Goal: Task Accomplishment & Management: Manage account settings

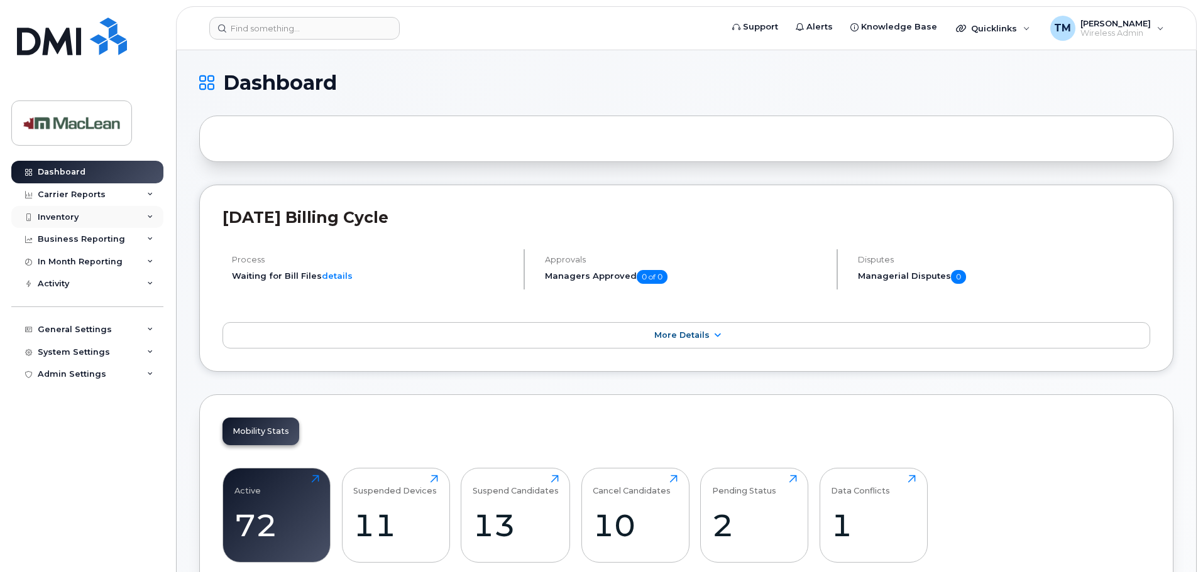
click at [73, 214] on div "Inventory" at bounding box center [58, 217] width 41 height 10
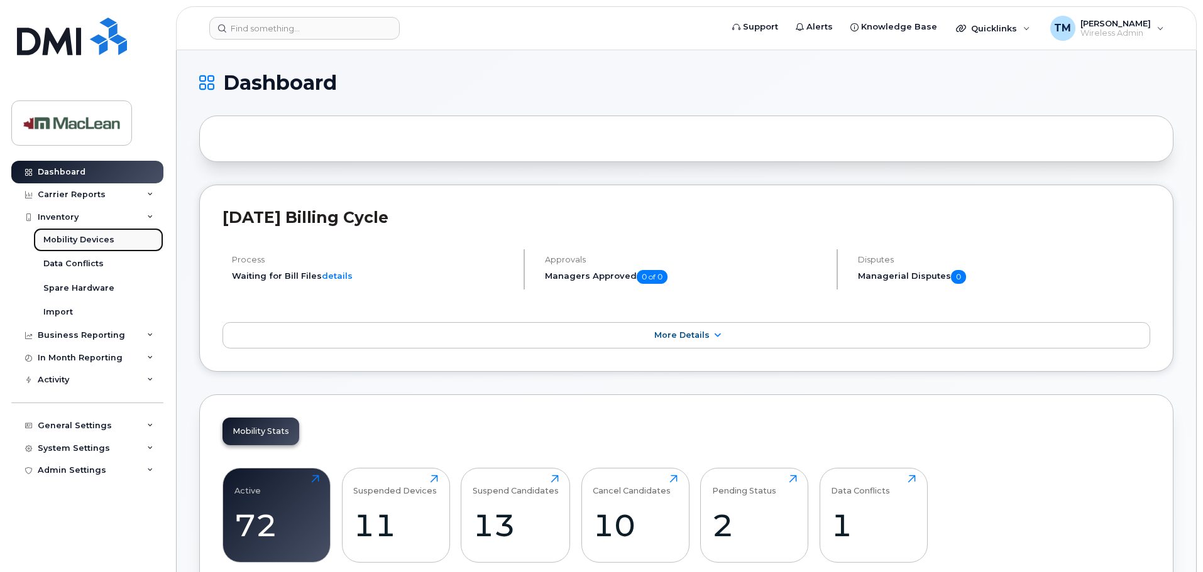
click at [72, 238] on div "Mobility Devices" at bounding box center [78, 239] width 71 height 11
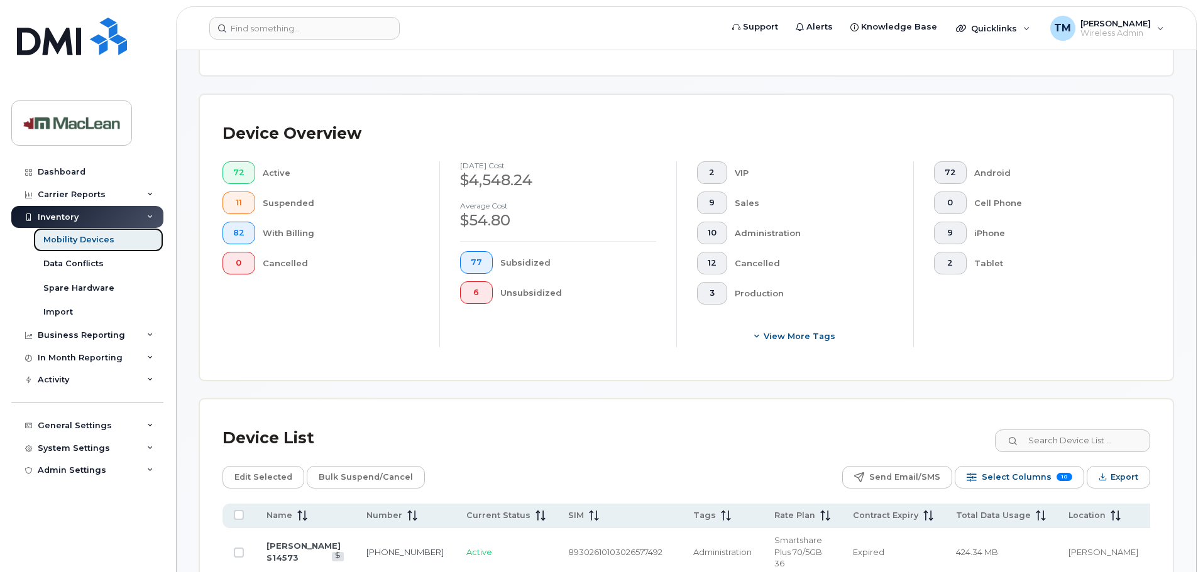
scroll to position [440, 0]
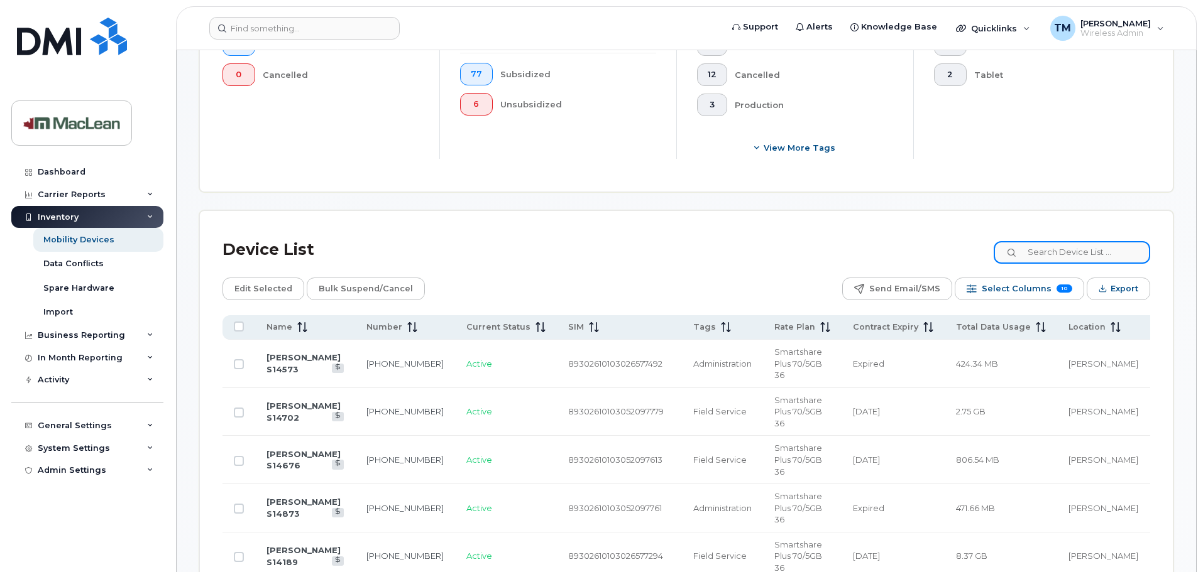
click at [1059, 241] on input at bounding box center [1071, 252] width 156 height 23
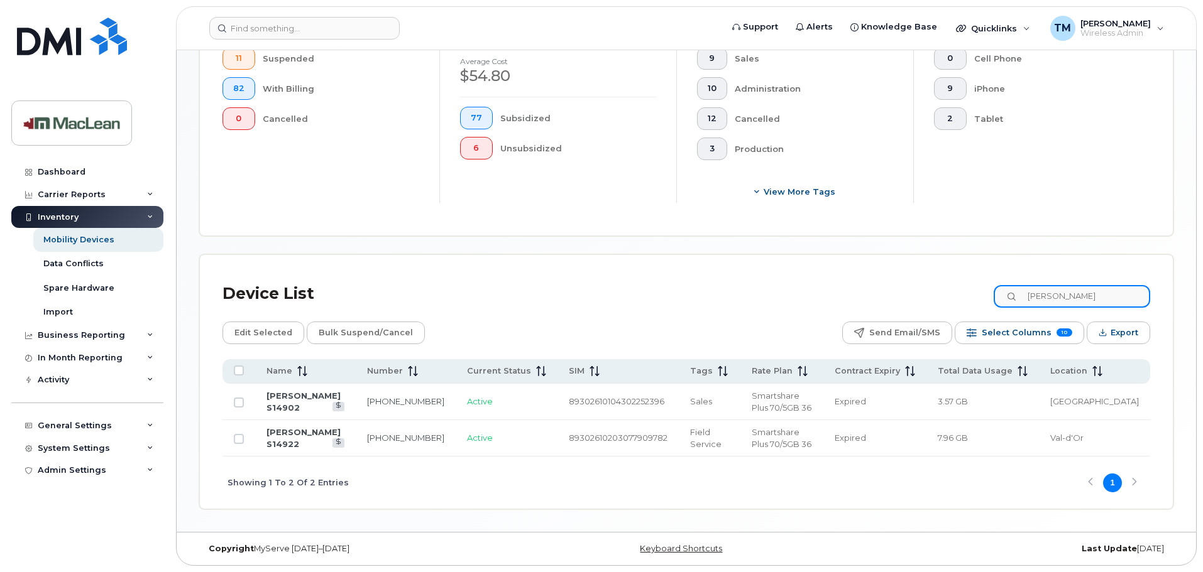
scroll to position [385, 0]
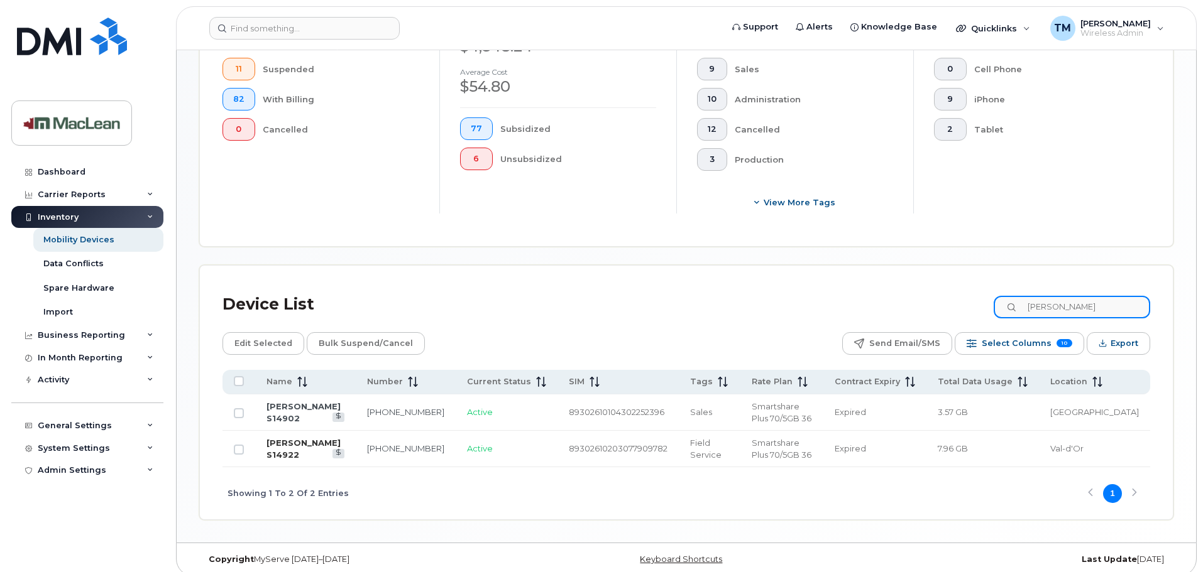
type input "jean"
click at [314, 438] on link "Jean Philip Bondu S14922" at bounding box center [303, 449] width 74 height 22
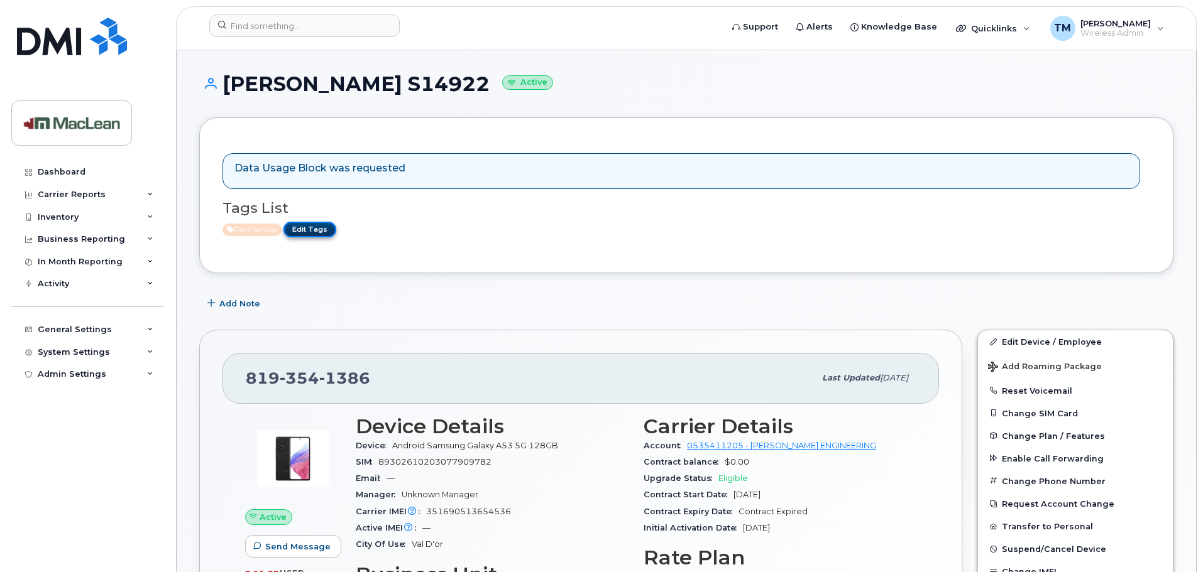
click at [324, 232] on link "Edit Tags" at bounding box center [309, 230] width 53 height 16
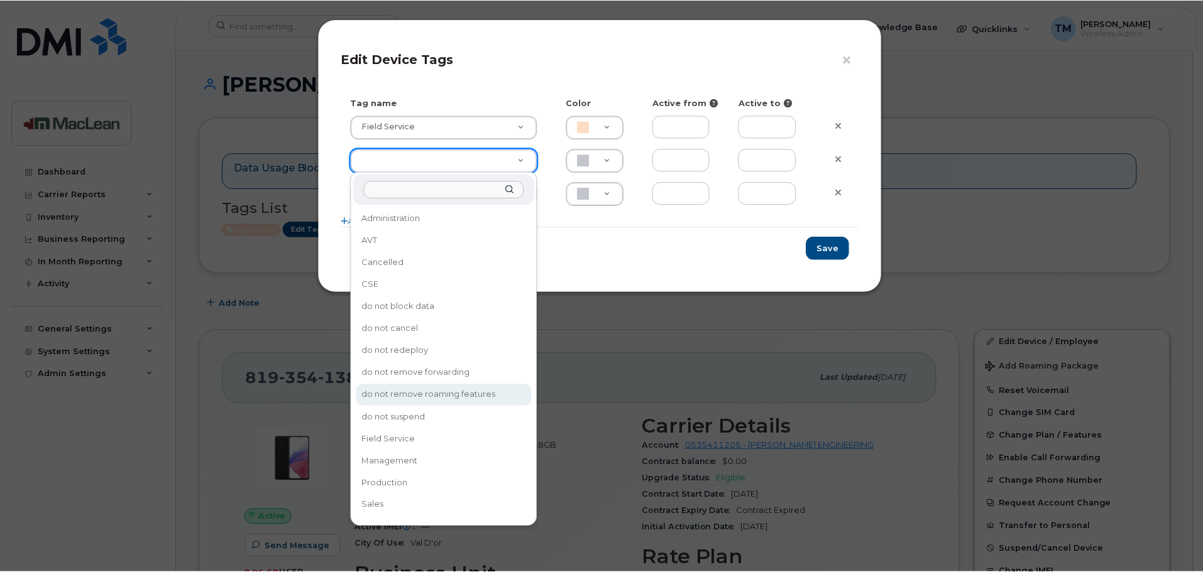
scroll to position [40, 0]
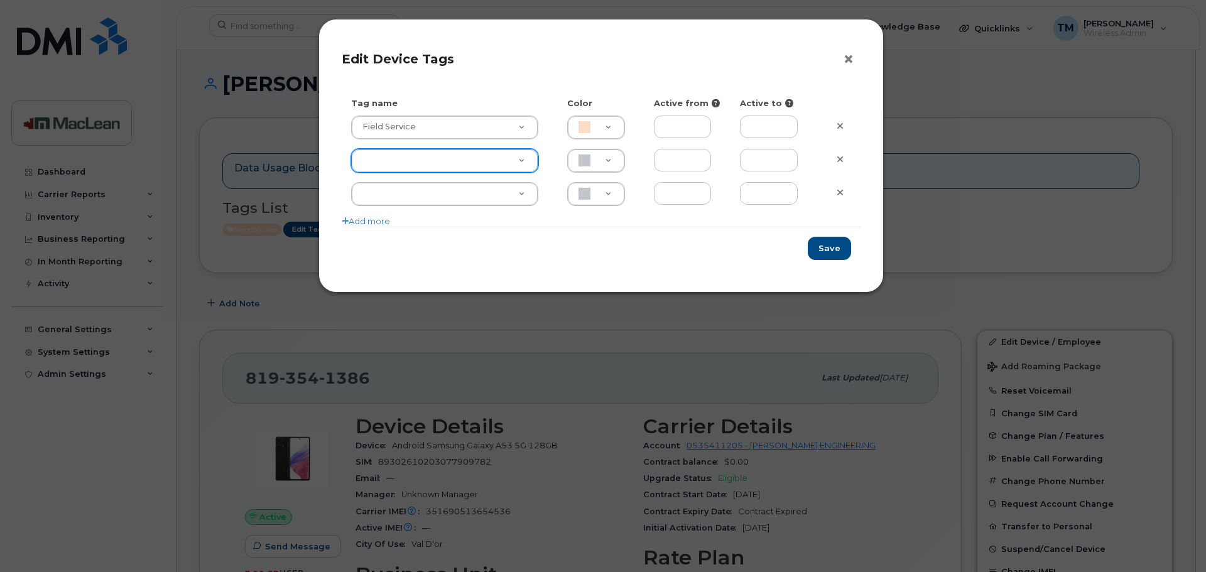
click at [850, 61] on button "×" at bounding box center [852, 59] width 18 height 19
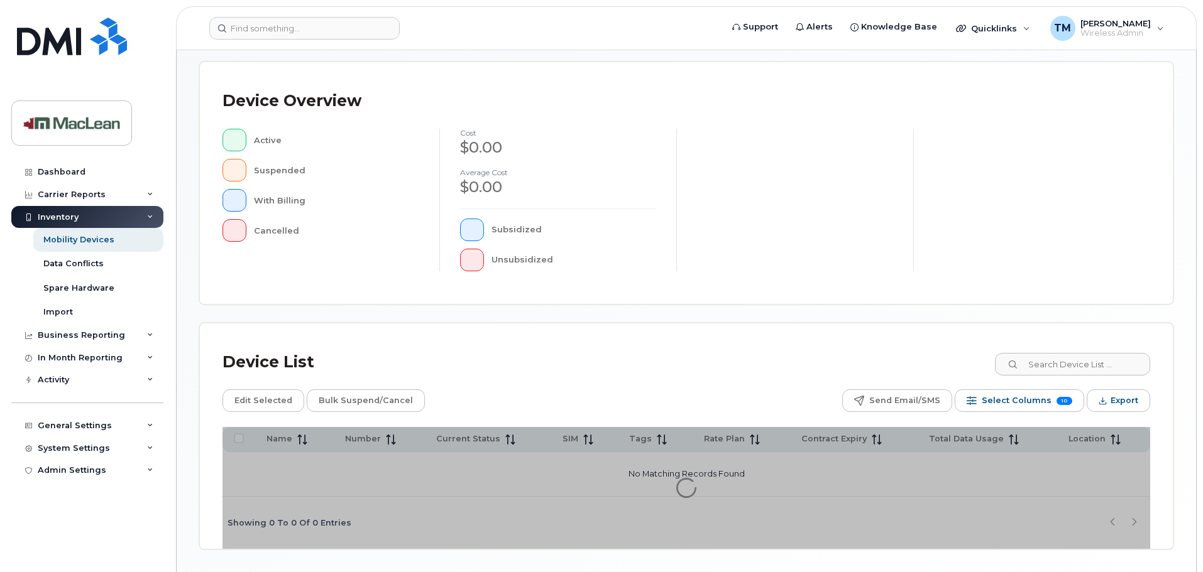
scroll to position [292, 0]
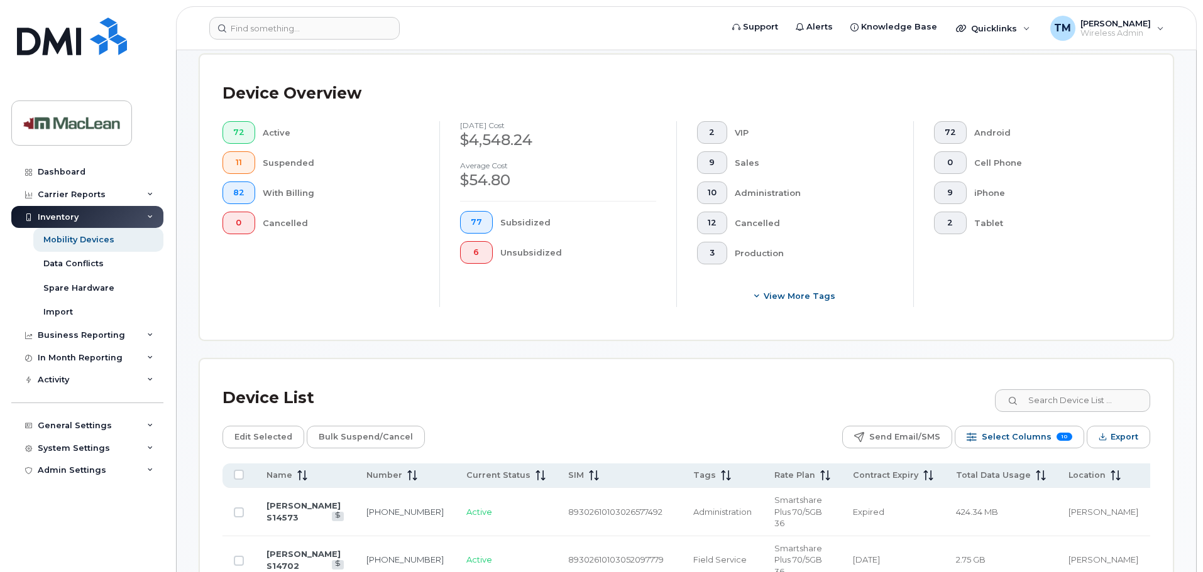
scroll to position [480, 0]
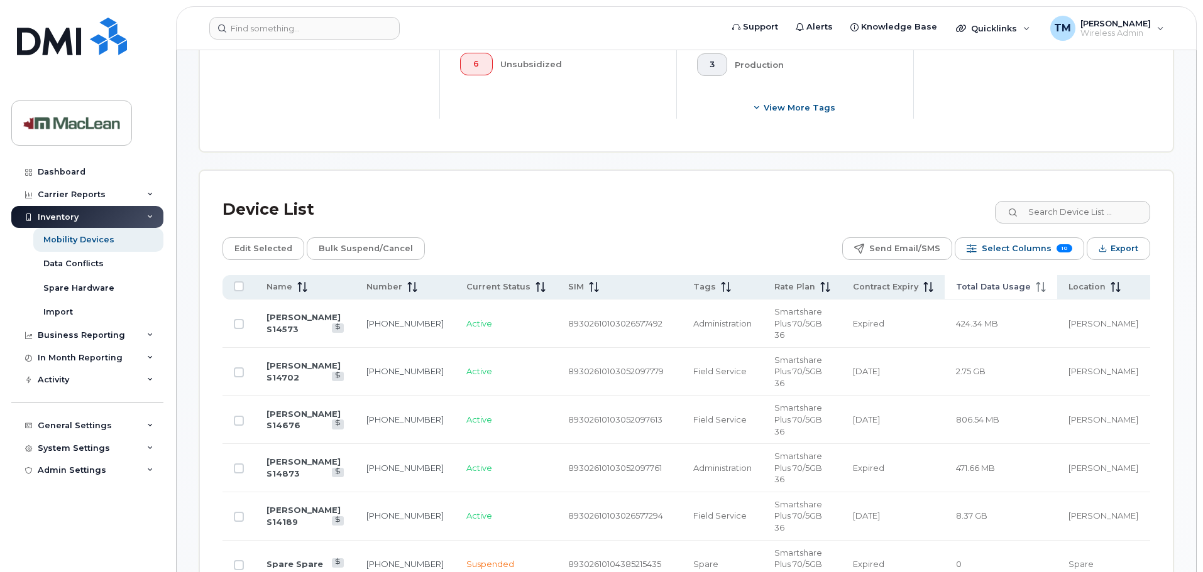
click at [1000, 281] on span "Total Data Usage" at bounding box center [993, 286] width 75 height 11
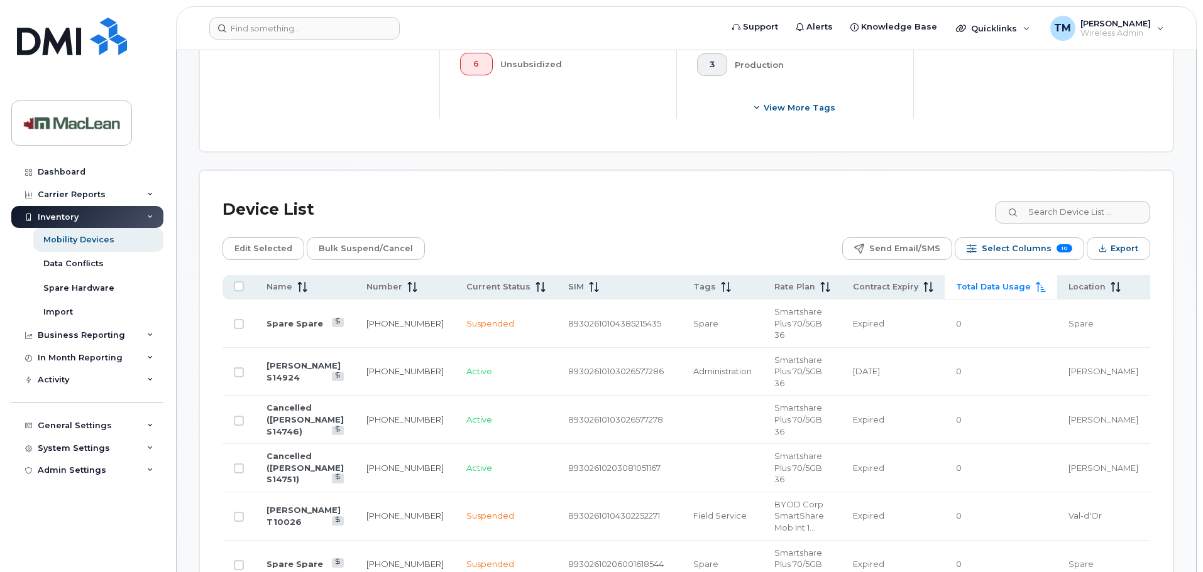
click at [1000, 281] on span "Total Data Usage" at bounding box center [993, 286] width 75 height 11
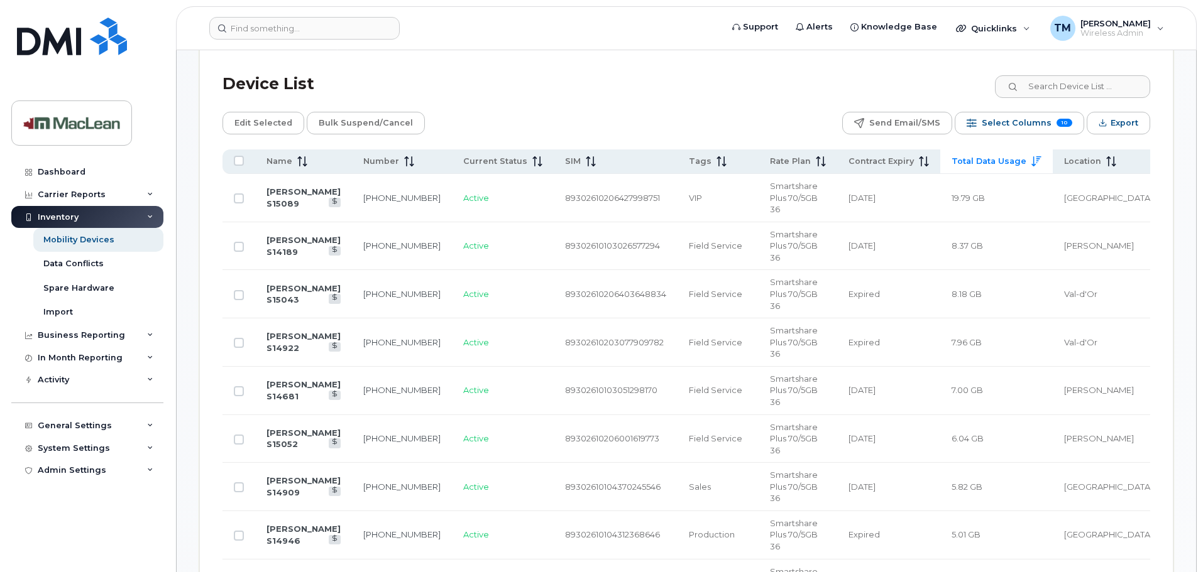
scroll to position [543, 0]
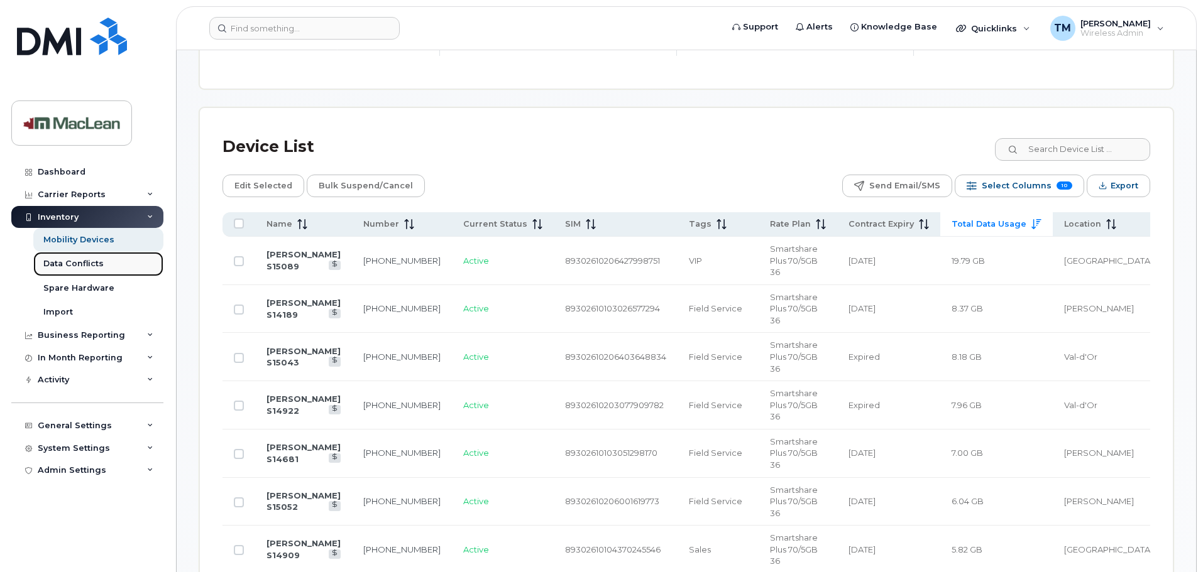
click at [62, 261] on div "Data Conflicts" at bounding box center [73, 263] width 60 height 11
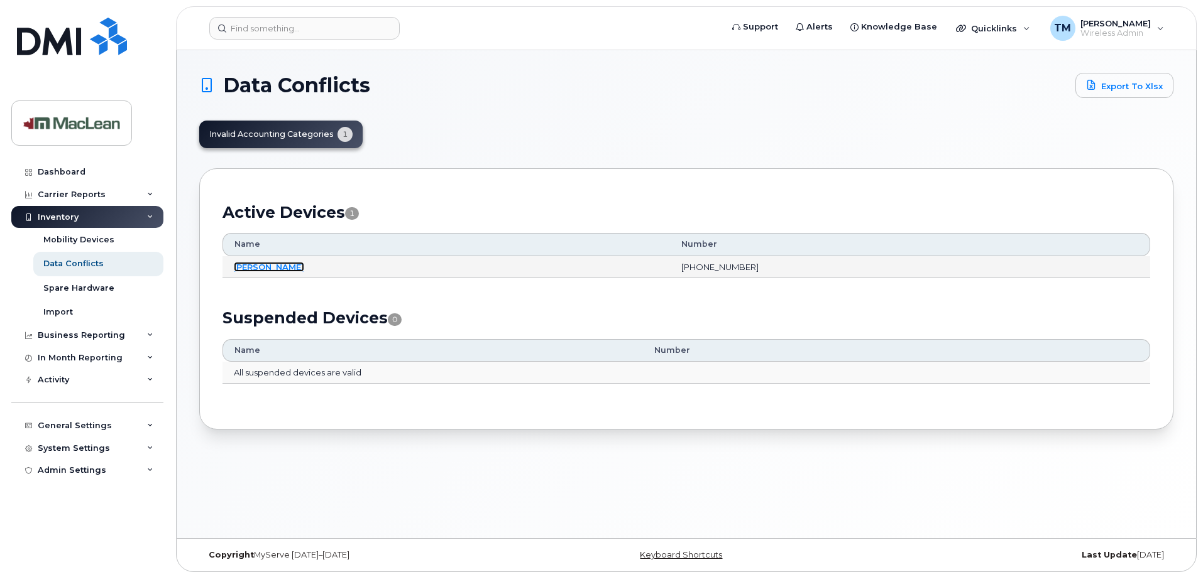
click at [263, 263] on link "Ashley Morin" at bounding box center [269, 267] width 70 height 10
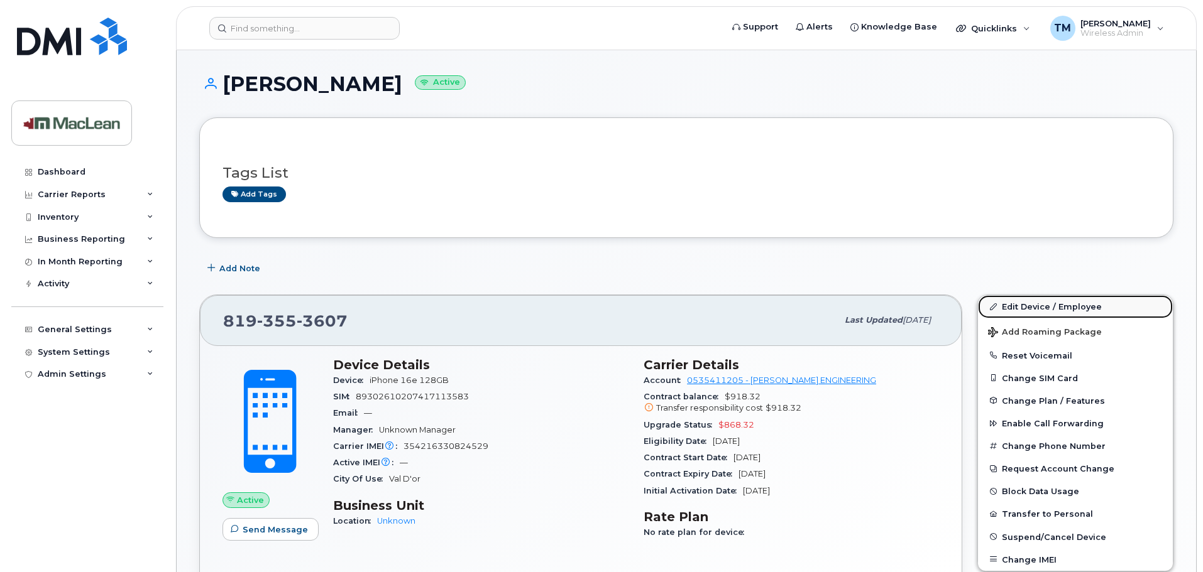
click at [1054, 307] on link "Edit Device / Employee" at bounding box center [1075, 306] width 195 height 23
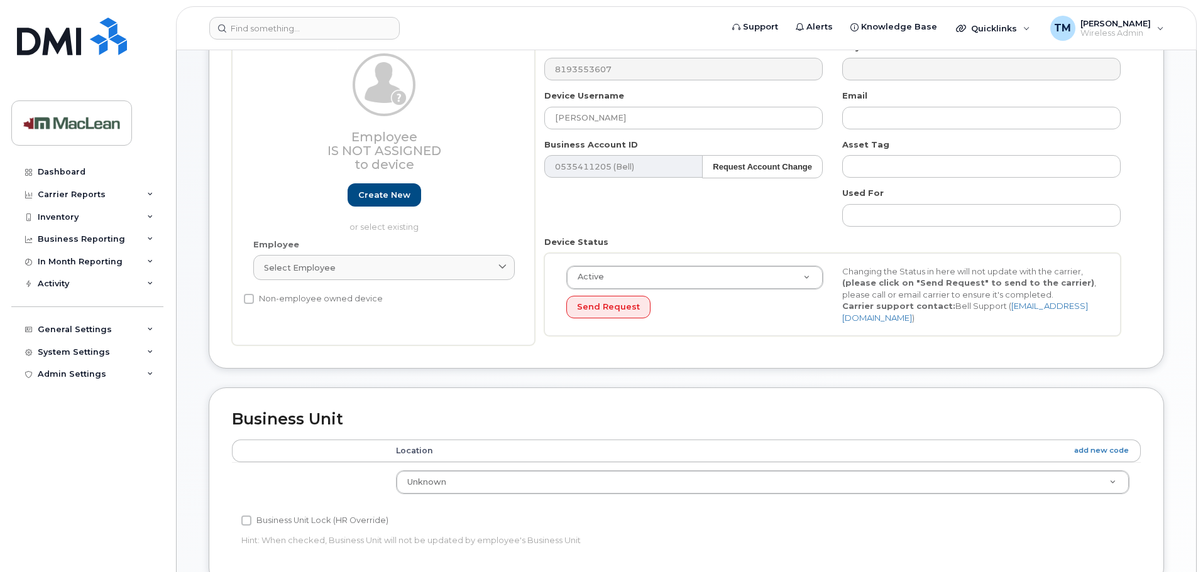
scroll to position [188, 0]
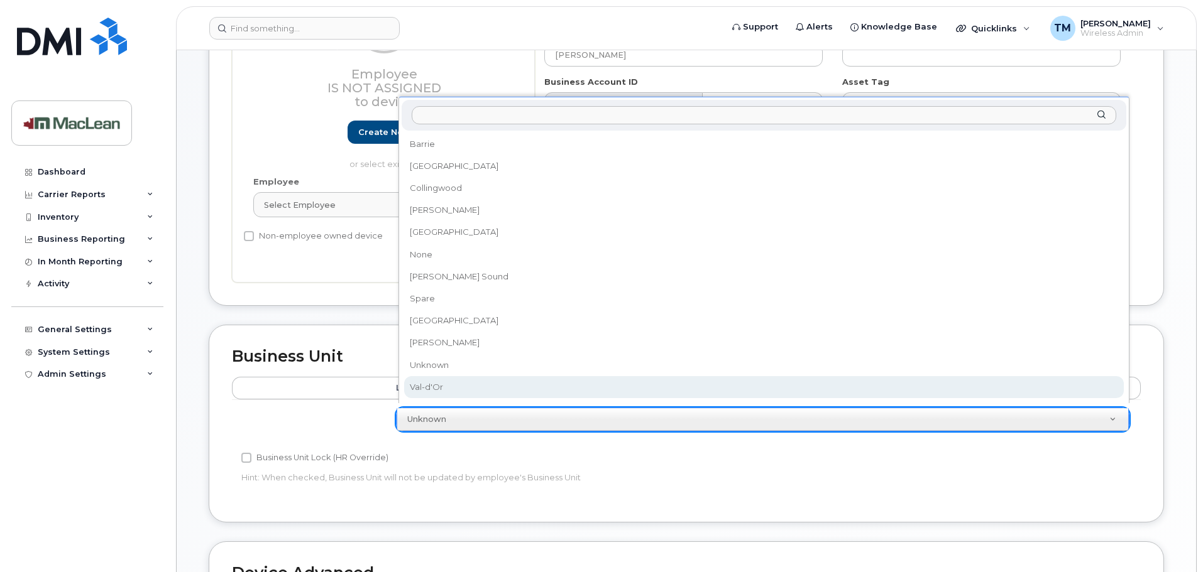
select select "1523540"
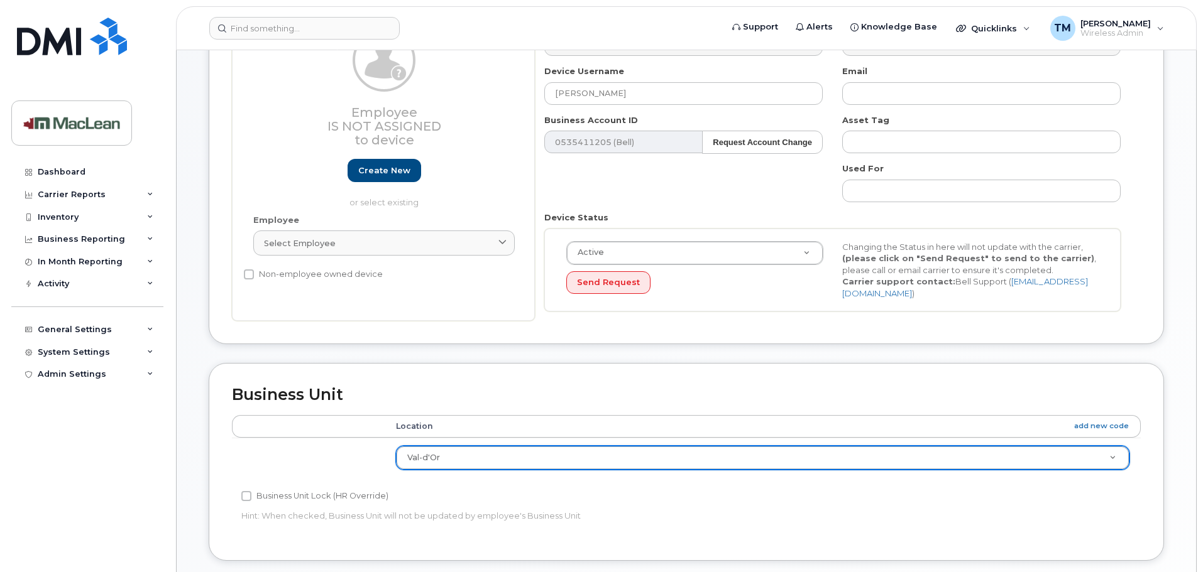
scroll to position [0, 0]
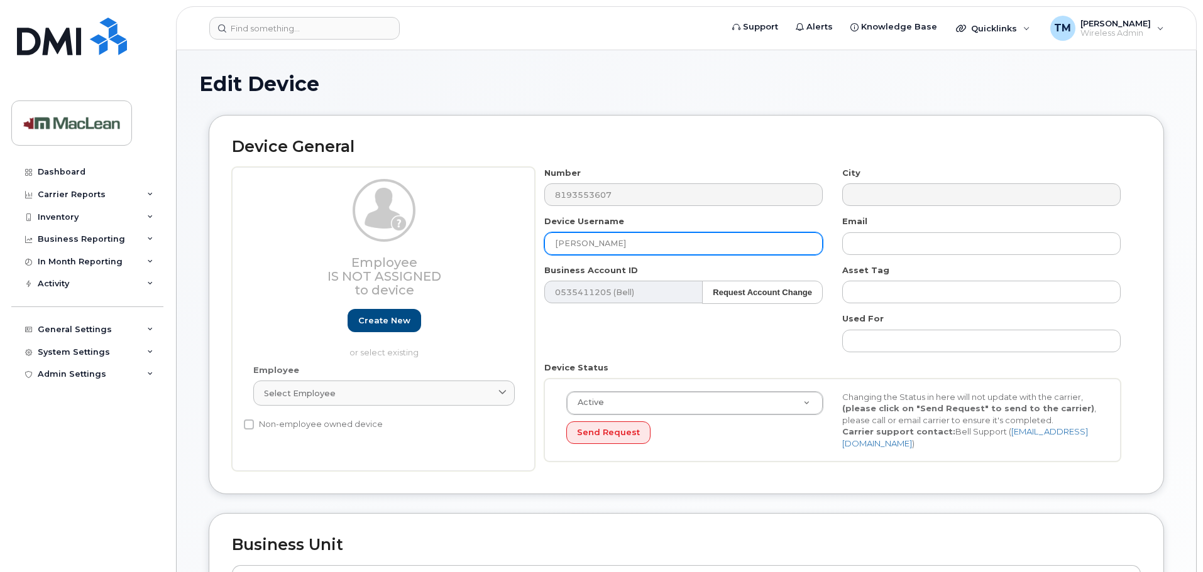
click at [630, 241] on input "[PERSON_NAME]" at bounding box center [683, 243] width 278 height 23
paste input "S15139"
type input "[PERSON_NAME] S15139"
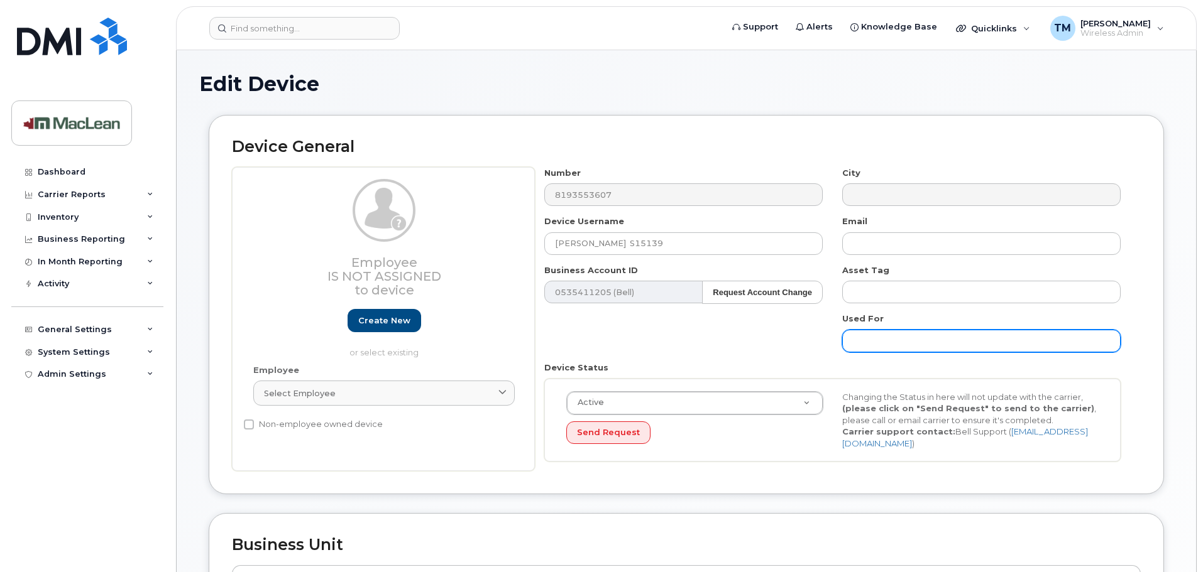
click at [899, 335] on input "text" at bounding box center [981, 341] width 278 height 23
paste input "S15139"
type input "S15139"
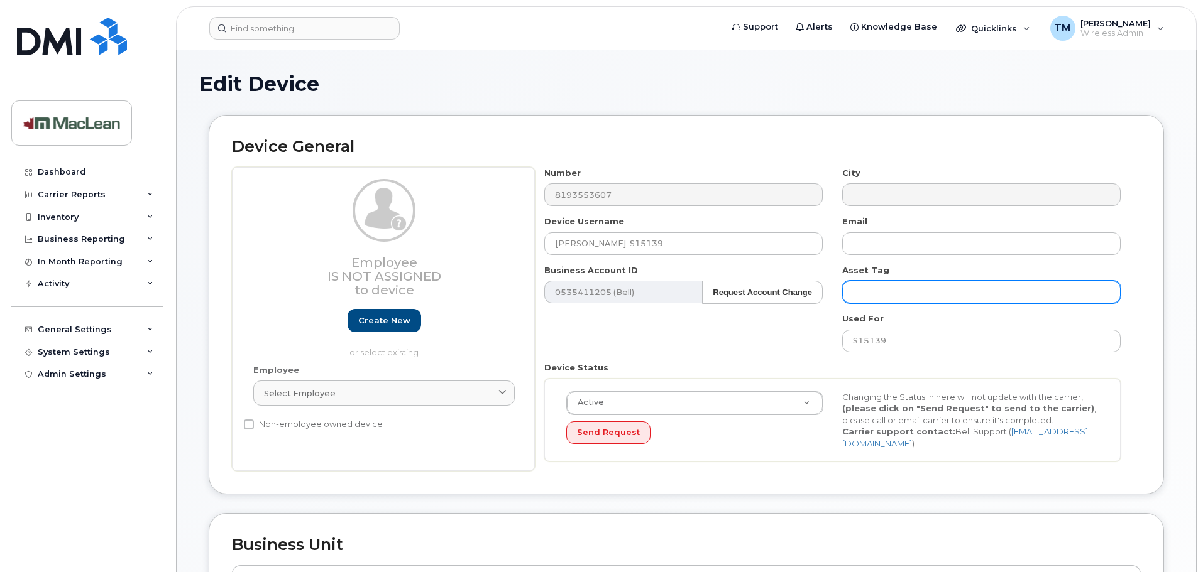
click at [895, 292] on input "text" at bounding box center [981, 292] width 278 height 23
paste input "S15139"
type input "S15139"
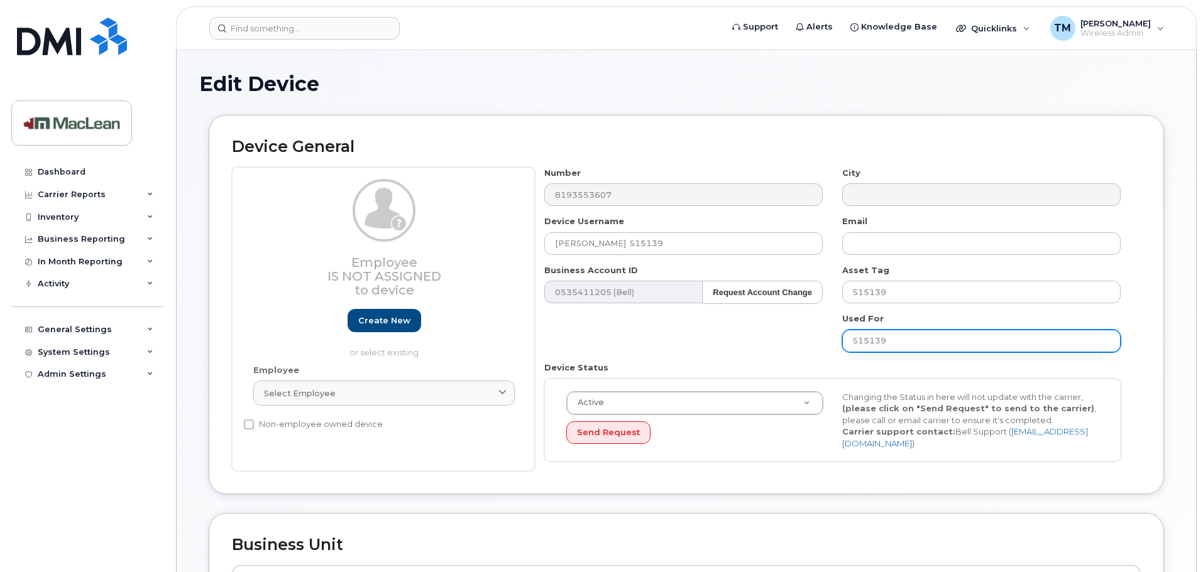
drag, startPoint x: 908, startPoint y: 346, endPoint x: 783, endPoint y: 344, distance: 125.0
click at [787, 345] on div "Number 8193553607 City Device Username Ashley Morin S15139 Email Business Accou…" at bounding box center [833, 319] width 596 height 305
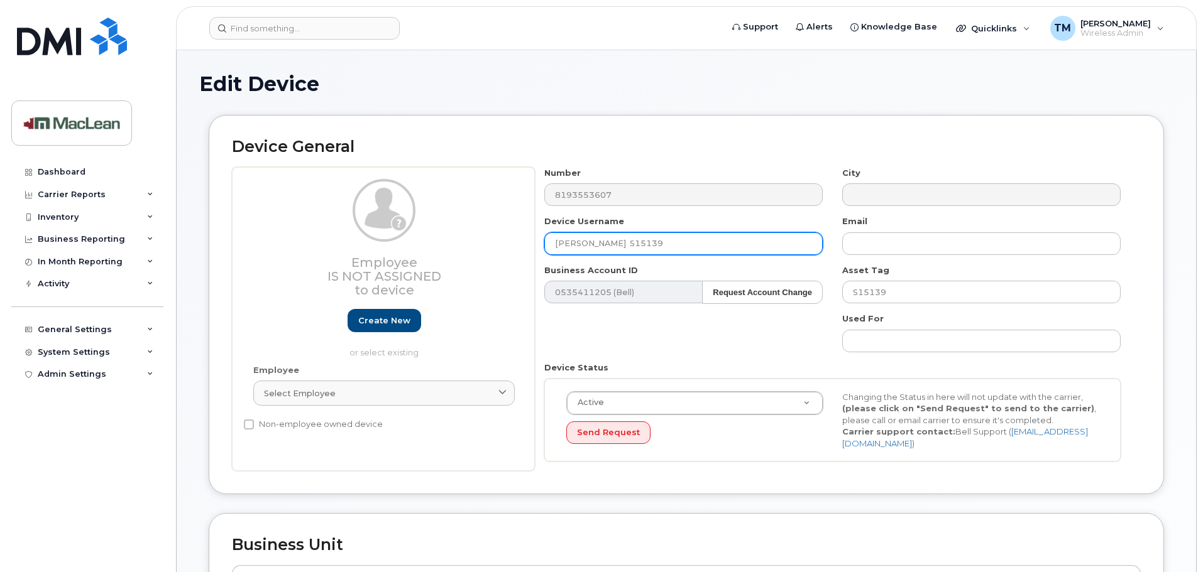
click at [611, 245] on input "Ashley Morin S15139" at bounding box center [683, 243] width 278 height 23
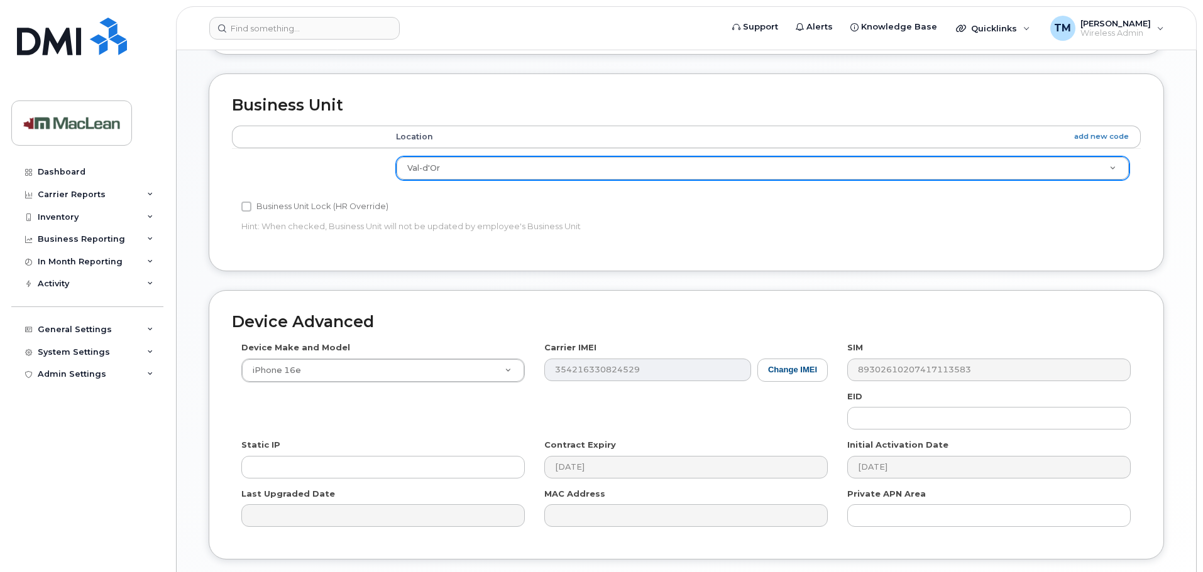
scroll to position [527, 0]
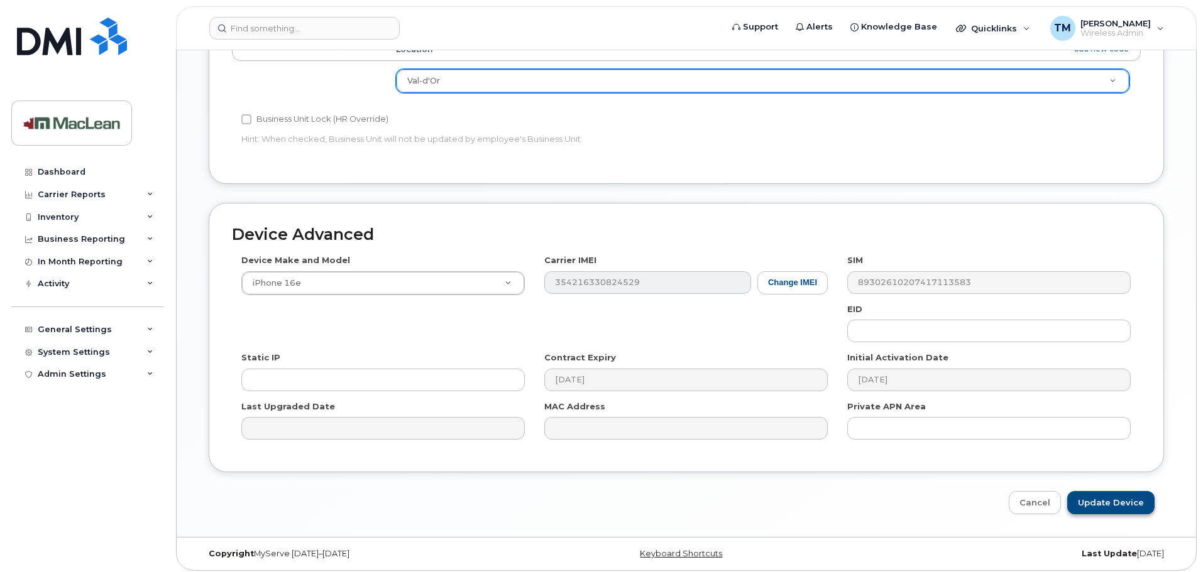
type input "[PERSON_NAME] S15139"
click at [1094, 496] on input "Update Device" at bounding box center [1110, 502] width 87 height 23
type input "Saving..."
